Goal: Information Seeking & Learning: Learn about a topic

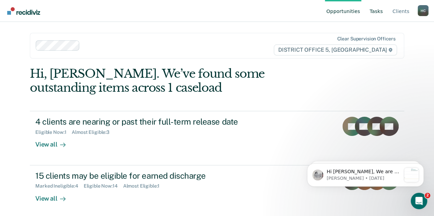
click at [383, 17] on link "Tasks" at bounding box center [376, 11] width 16 height 22
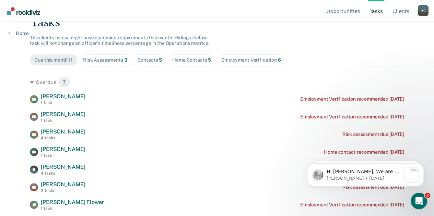
scroll to position [55, 0]
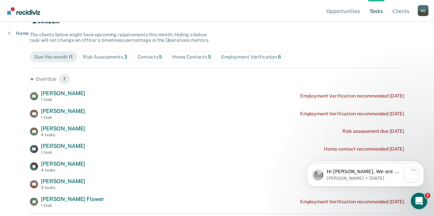
click at [222, 56] on div "Employment Verification 6" at bounding box center [251, 57] width 60 height 6
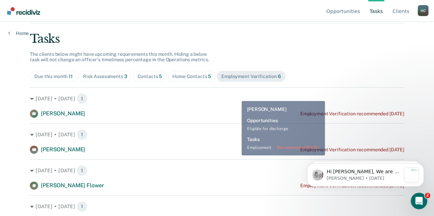
scroll to position [35, 0]
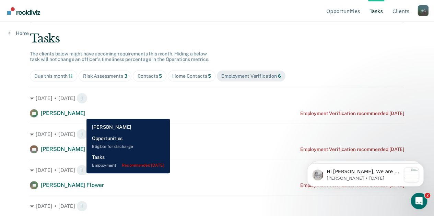
click at [81, 114] on div "RT [PERSON_NAME] Employment Verification recommended [DATE]" at bounding box center [217, 113] width 374 height 8
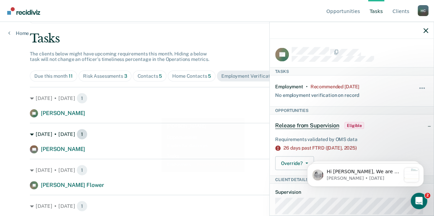
click at [132, 139] on div "[DATE] • [DATE] 1" at bounding box center [217, 134] width 374 height 11
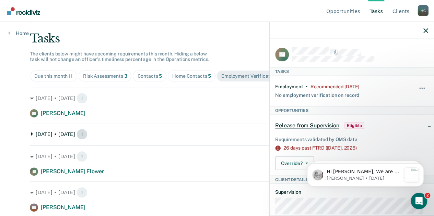
click at [103, 138] on div "[DATE] • [DATE] 1" at bounding box center [217, 134] width 374 height 11
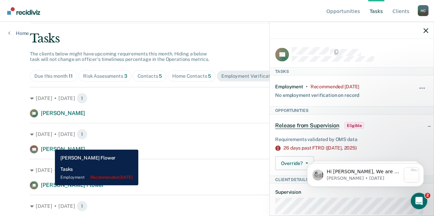
click at [50, 186] on span "[PERSON_NAME] Flower" at bounding box center [72, 185] width 63 height 7
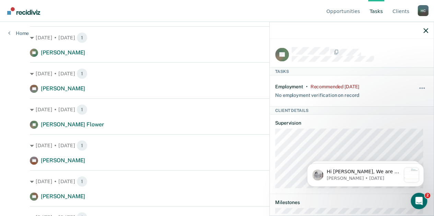
scroll to position [116, 0]
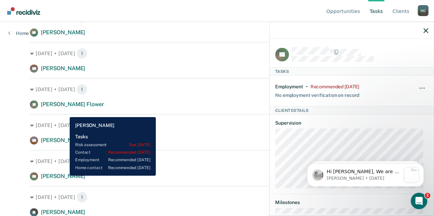
click at [64, 176] on span "[PERSON_NAME]" at bounding box center [63, 176] width 44 height 7
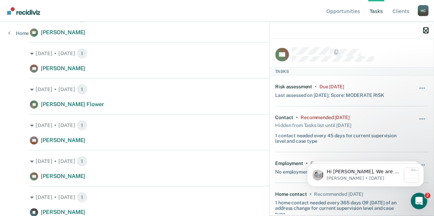
click at [427, 30] on icon "button" at bounding box center [425, 30] width 5 height 5
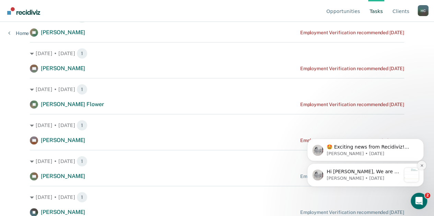
click at [423, 167] on icon "Dismiss notification" at bounding box center [422, 166] width 4 height 4
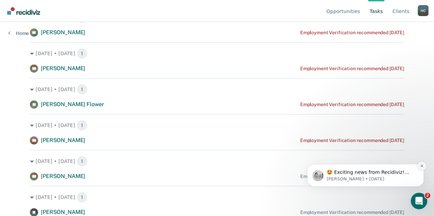
click at [421, 169] on button "Dismiss notification" at bounding box center [421, 166] width 9 height 9
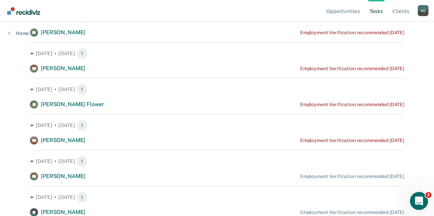
click at [420, 192] on div "Open Intercom Messenger" at bounding box center [417, 200] width 23 height 23
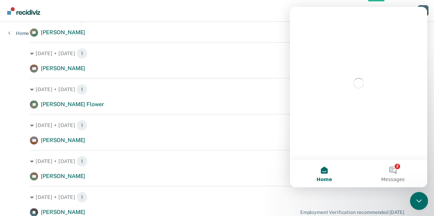
scroll to position [0, 0]
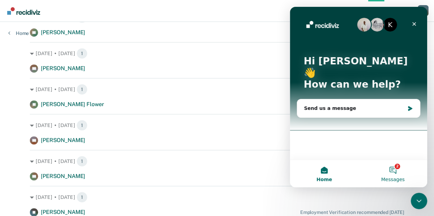
click at [390, 174] on button "2 Messages" at bounding box center [392, 173] width 69 height 27
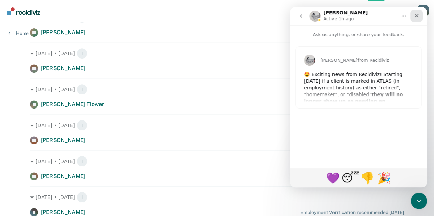
click at [418, 16] on icon "Close" at bounding box center [416, 15] width 5 height 5
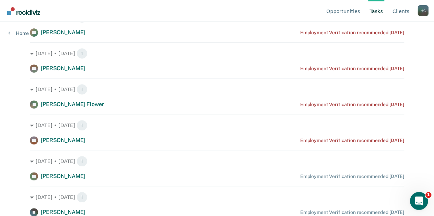
click at [416, 200] on icon "Open Intercom Messenger" at bounding box center [417, 200] width 11 height 11
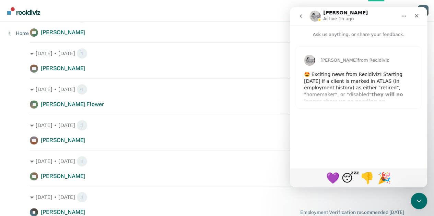
click at [297, 17] on button "go back" at bounding box center [300, 16] width 13 height 13
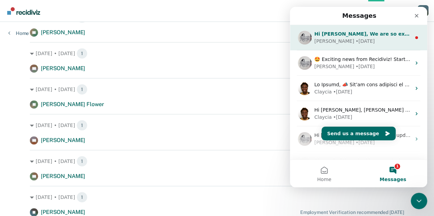
click at [368, 45] on div "Hi [PERSON_NAME], We are so excited to announce a brand new feature: AI case no…" at bounding box center [358, 37] width 137 height 25
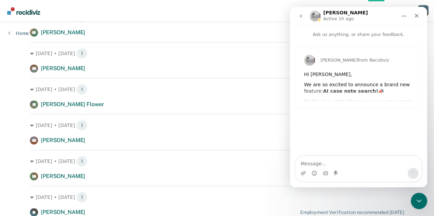
click at [364, 86] on div "We are so excited to announce a brand new feature: AI case note search! 📣" at bounding box center [358, 88] width 109 height 13
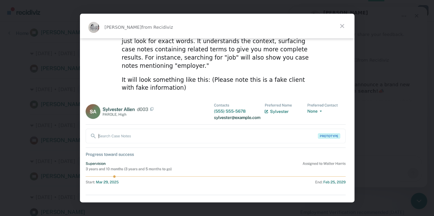
scroll to position [97, 0]
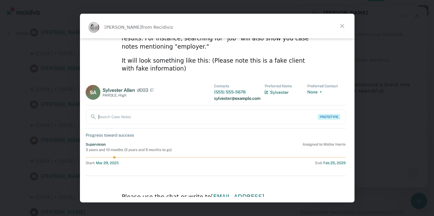
click at [342, 23] on span "Close" at bounding box center [342, 26] width 25 height 25
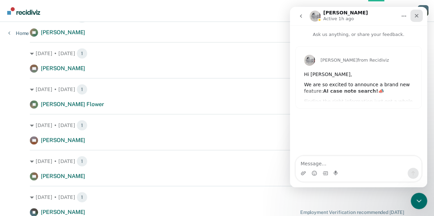
click at [418, 19] on div "Close" at bounding box center [416, 16] width 12 height 12
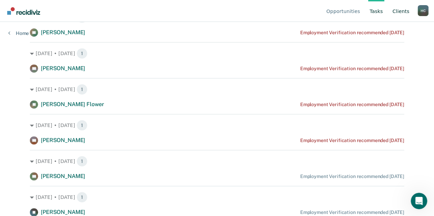
click at [401, 10] on link "Client s" at bounding box center [401, 11] width 20 height 22
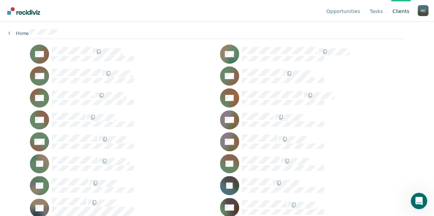
scroll to position [69, 0]
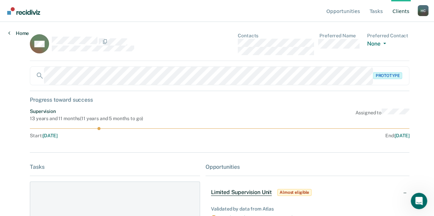
click at [9, 32] on icon at bounding box center [9, 32] width 2 height 5
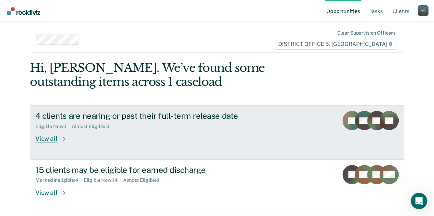
scroll to position [1, 0]
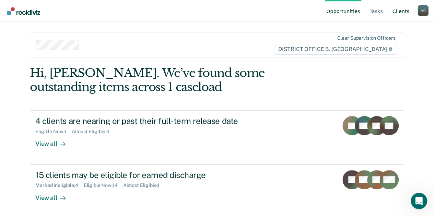
click at [394, 14] on link "Client s" at bounding box center [401, 11] width 20 height 22
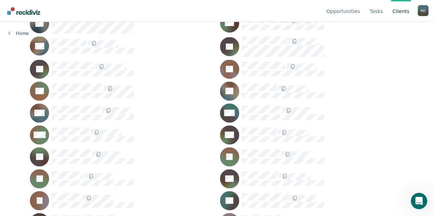
scroll to position [253, 0]
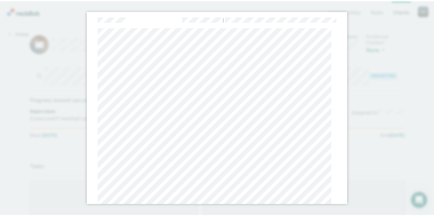
scroll to position [30, 0]
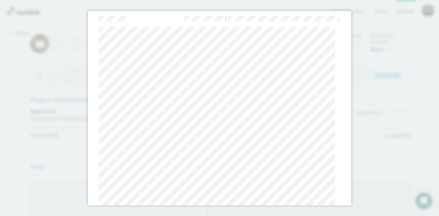
click at [389, 41] on div "|" at bounding box center [219, 108] width 439 height 216
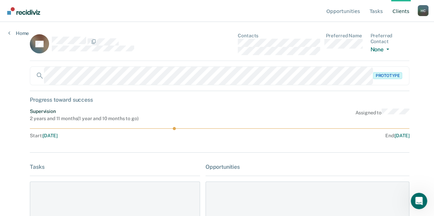
click at [401, 13] on link "Client s" at bounding box center [401, 11] width 20 height 22
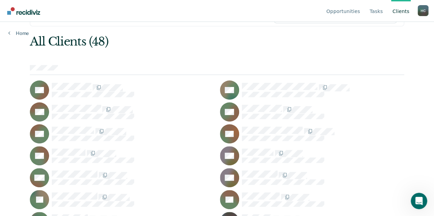
scroll to position [33, 0]
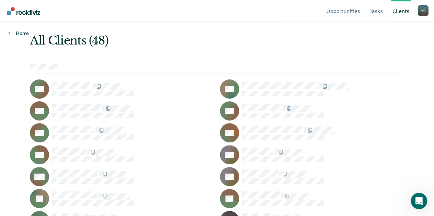
click at [10, 34] on link "Home" at bounding box center [18, 33] width 21 height 6
